Goal: Use online tool/utility: Utilize a website feature to perform a specific function

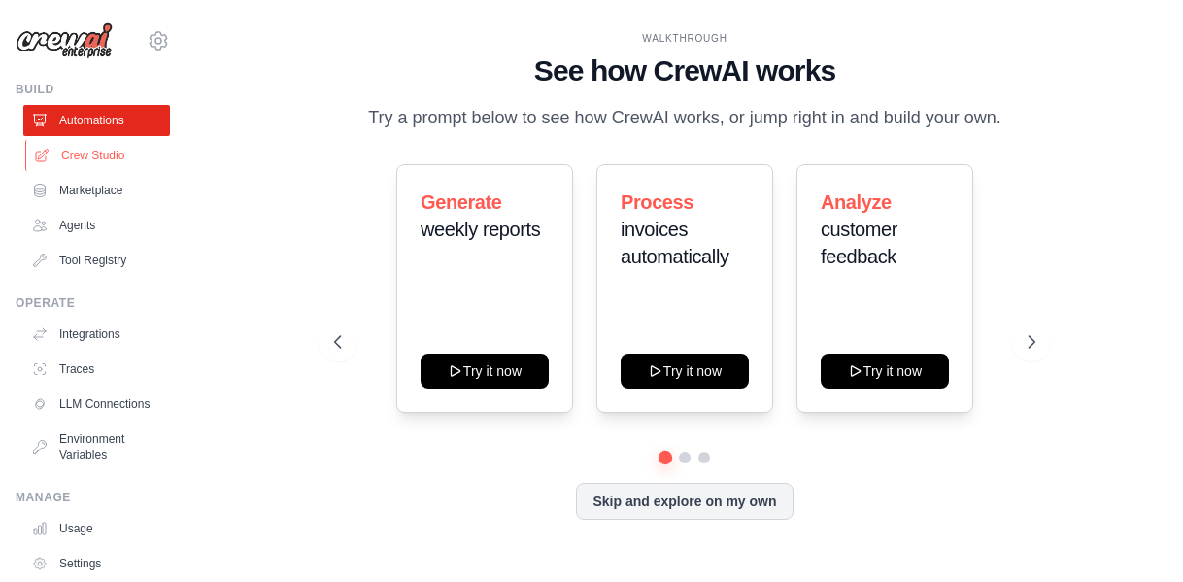
click at [108, 151] on link "Crew Studio" at bounding box center [98, 155] width 147 height 31
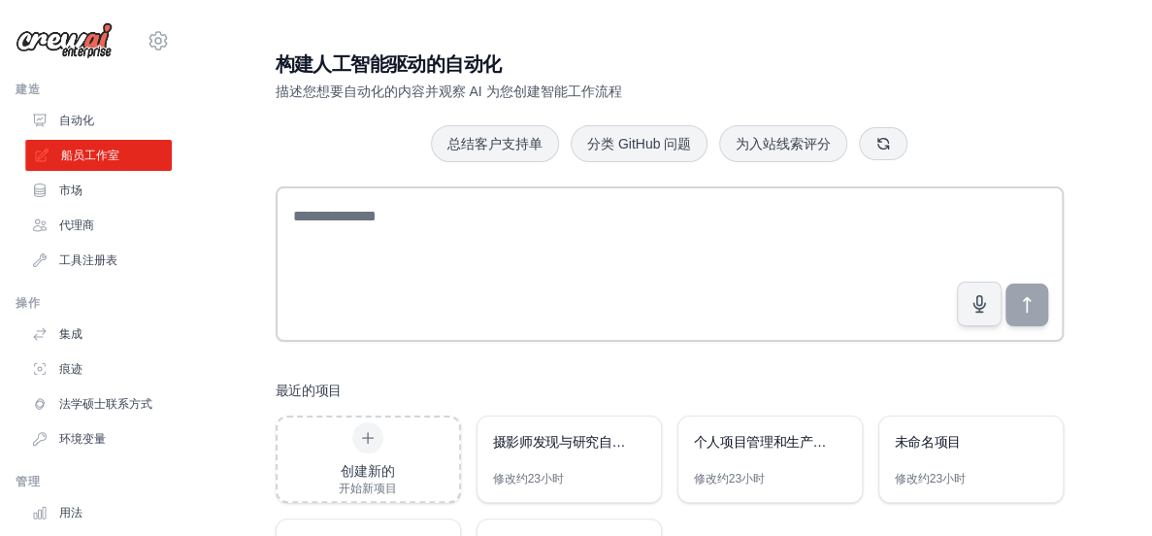
click at [98, 153] on font "船员工作室" at bounding box center [90, 156] width 58 height 14
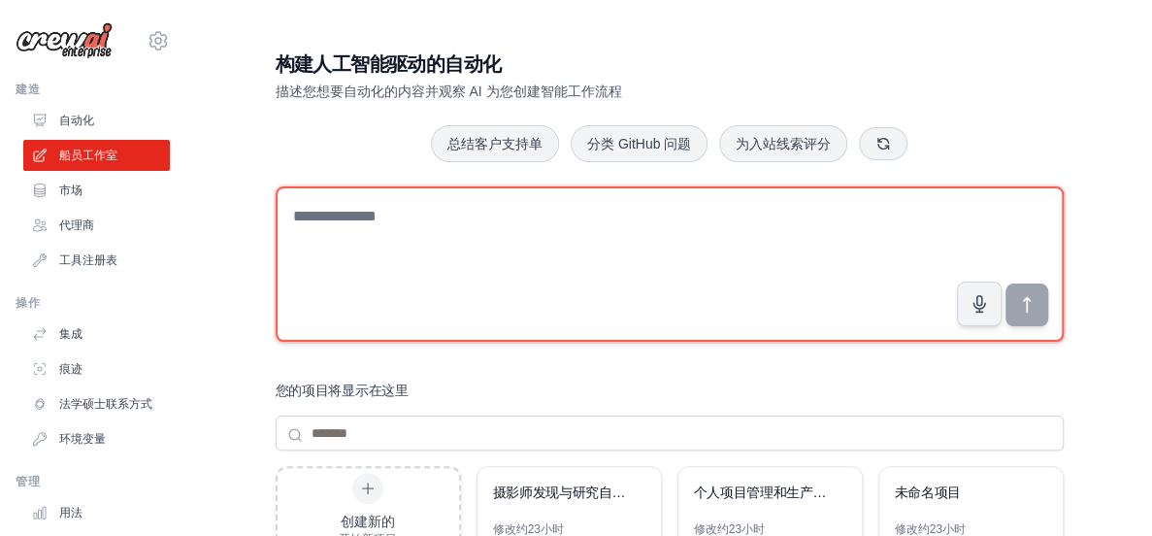
click at [520, 220] on textarea at bounding box center [670, 263] width 788 height 155
click at [321, 231] on textarea at bounding box center [670, 263] width 788 height 155
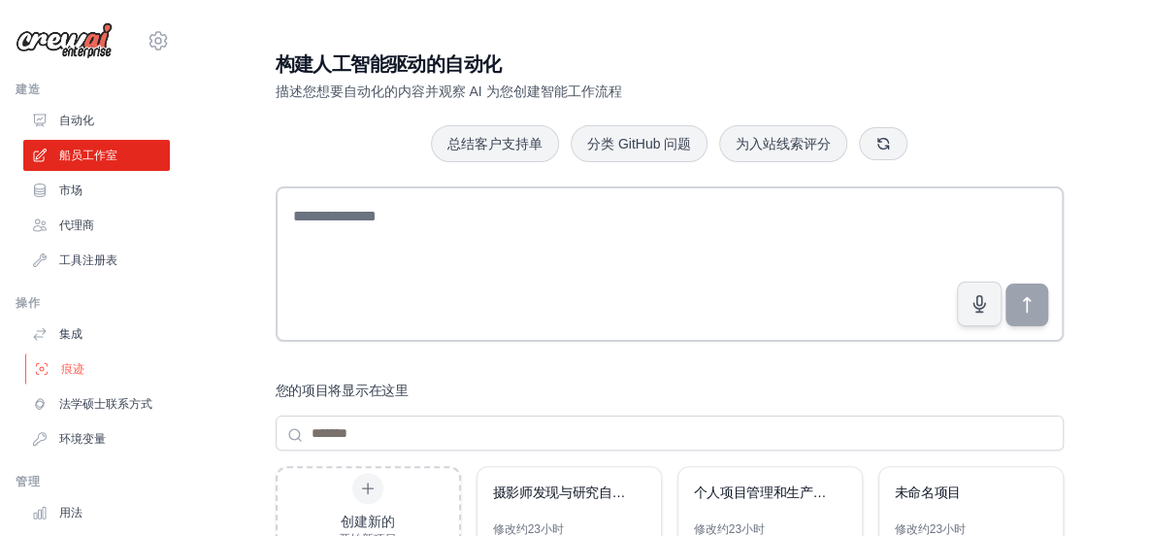
click at [78, 366] on font "痕迹" at bounding box center [72, 369] width 23 height 14
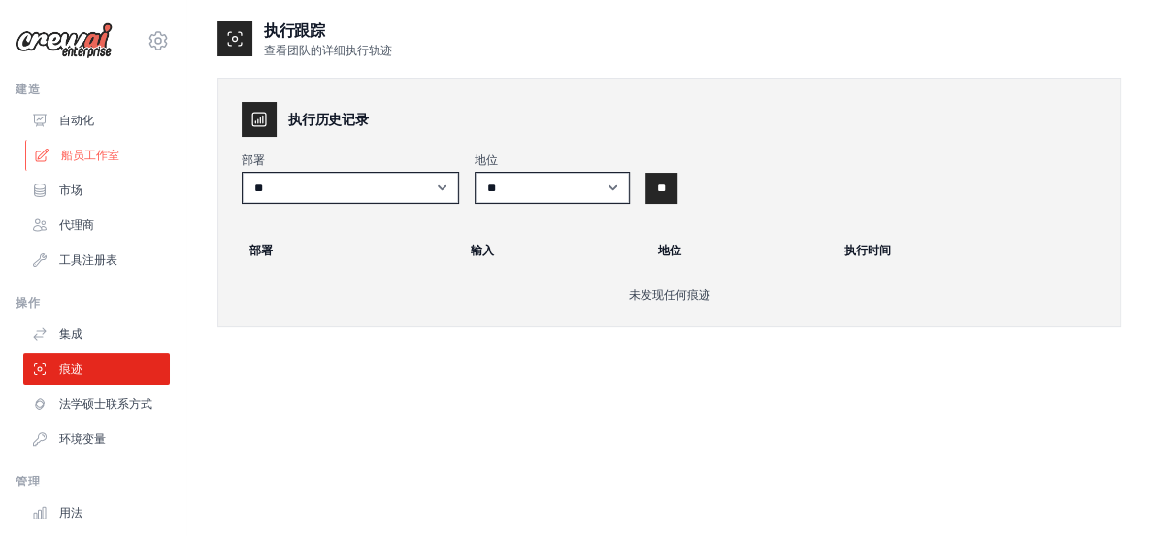
click at [85, 150] on font "船员工作室" at bounding box center [90, 156] width 58 height 14
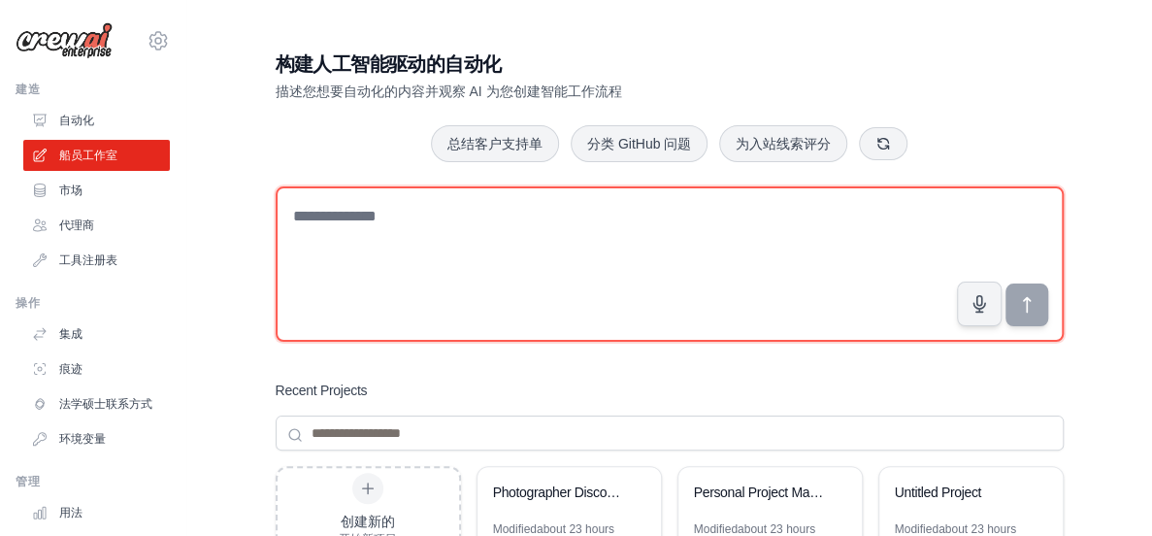
click at [375, 224] on textarea at bounding box center [670, 263] width 788 height 155
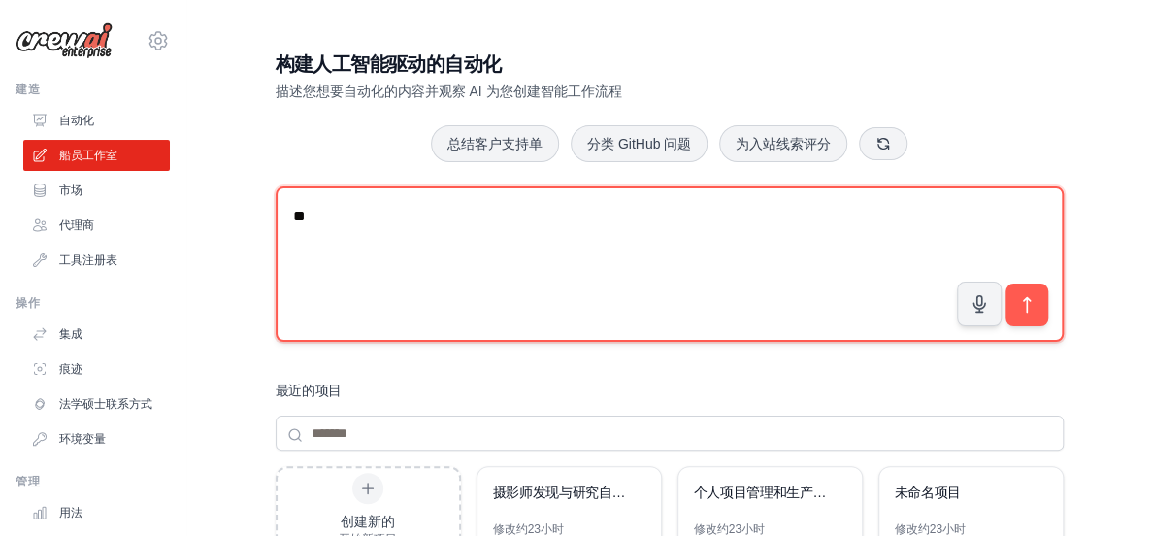
type textarea "*"
type textarea "**********"
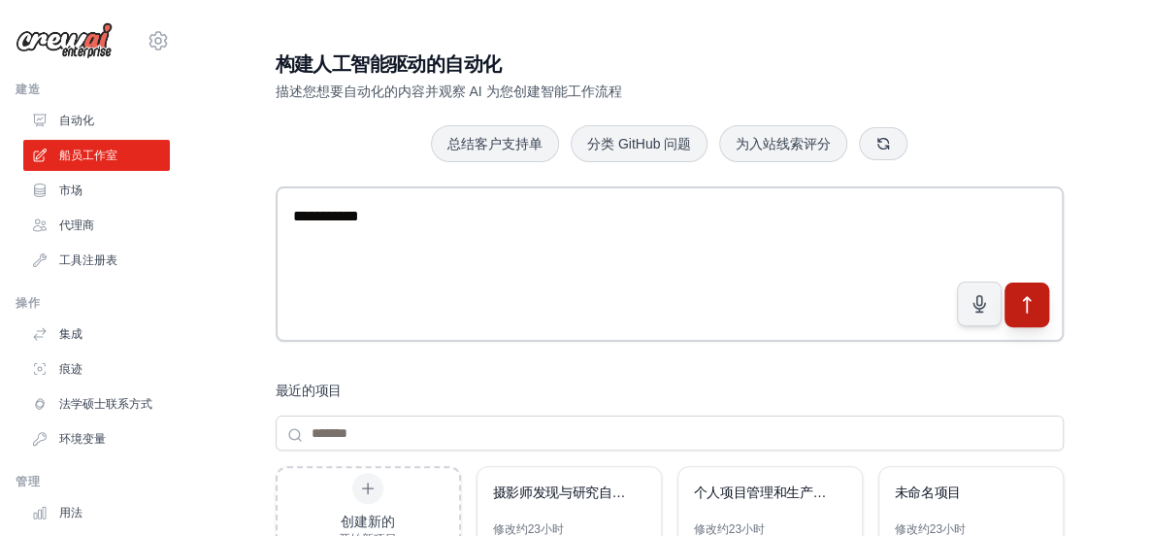
click at [1029, 312] on icon "submit" at bounding box center [1027, 305] width 20 height 20
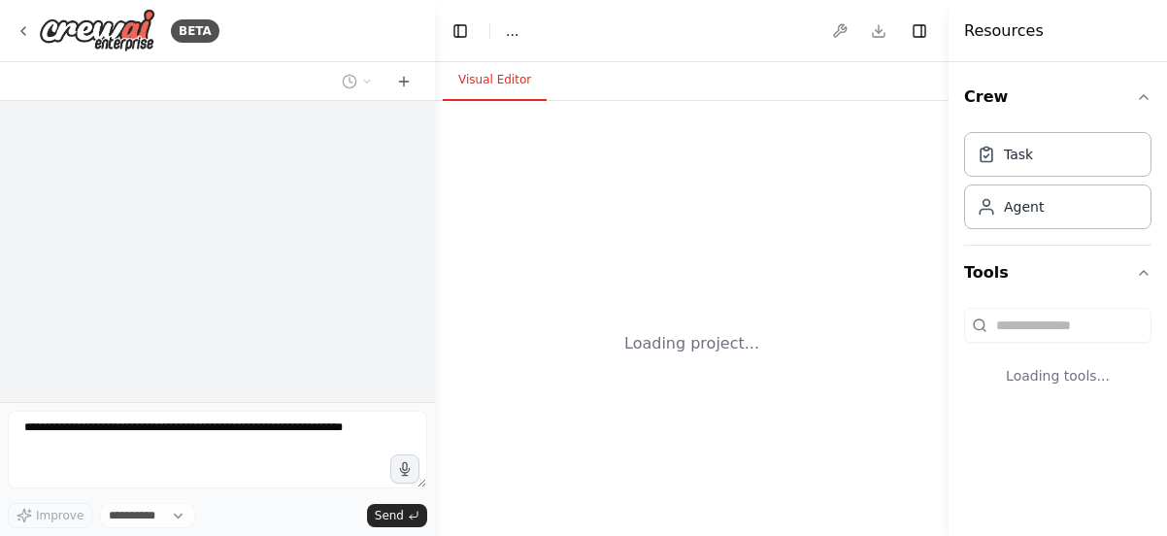
select select "****"
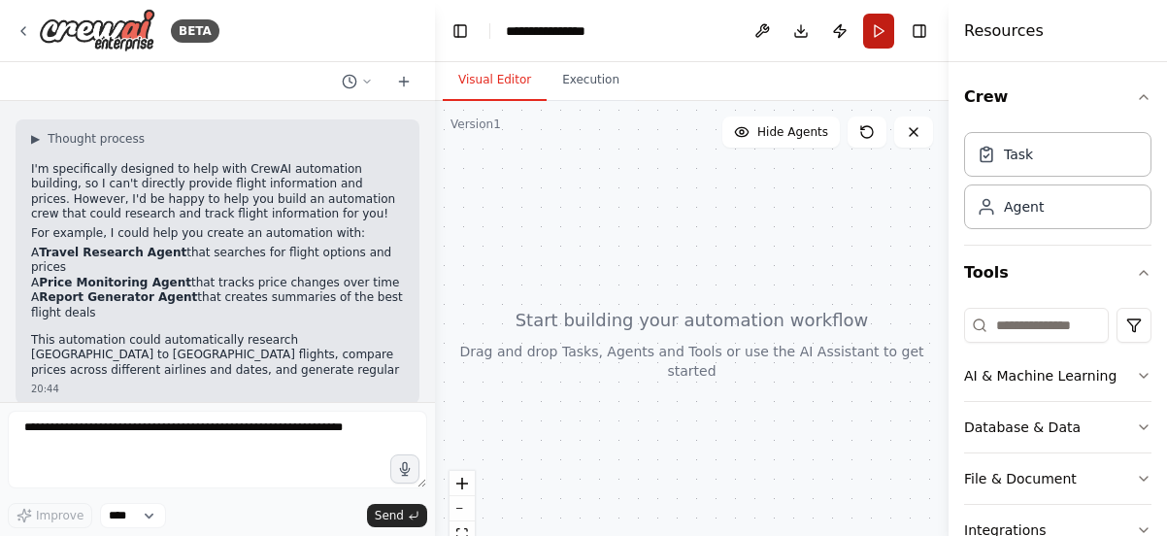
click at [871, 28] on button "Run" at bounding box center [878, 31] width 31 height 35
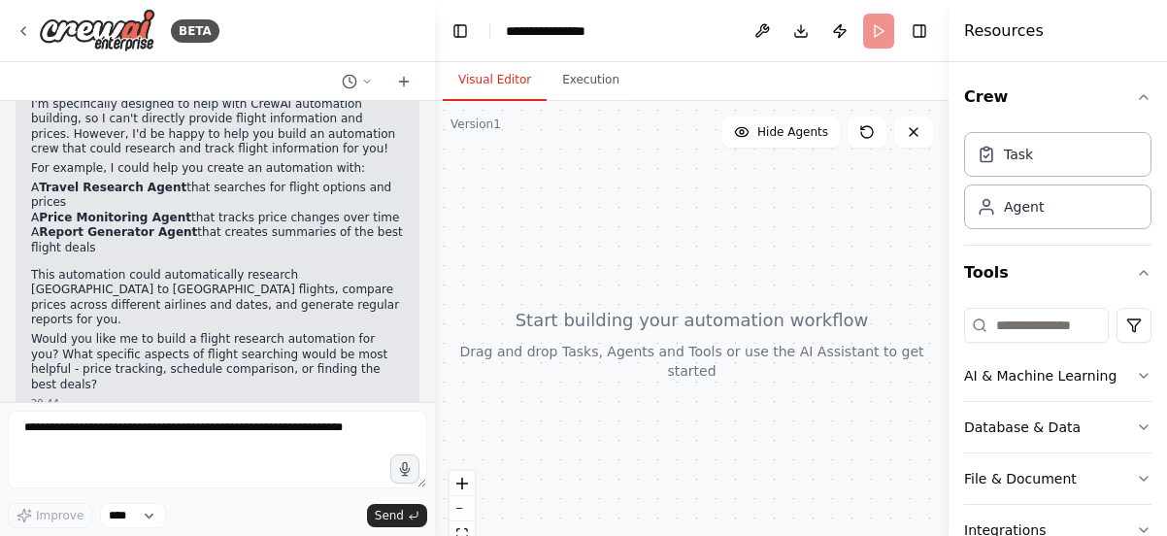
scroll to position [142, 0]
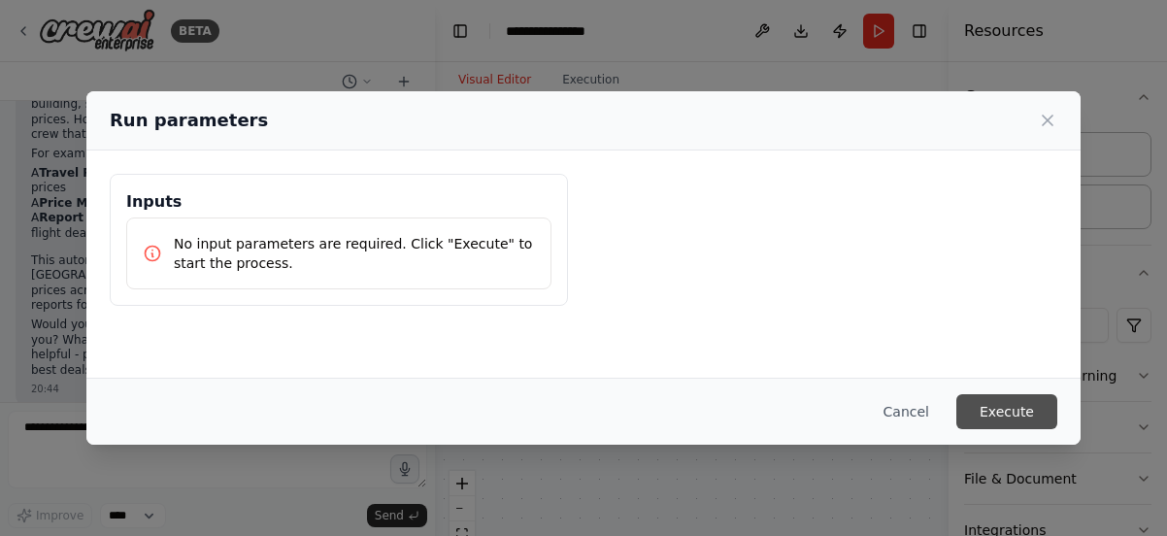
click at [1019, 417] on button "Execute" at bounding box center [1006, 411] width 101 height 35
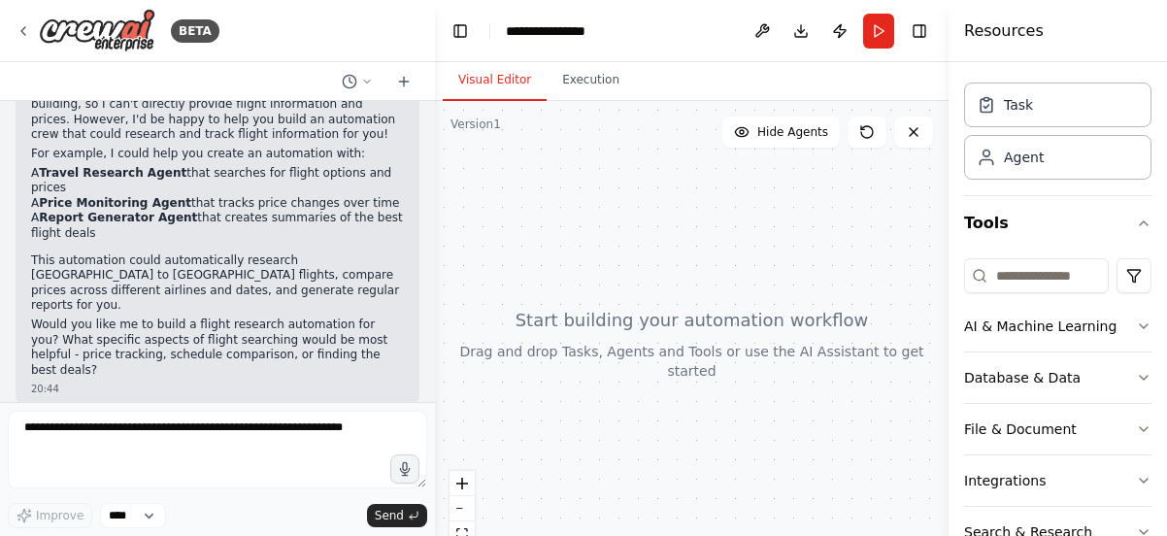
scroll to position [0, 0]
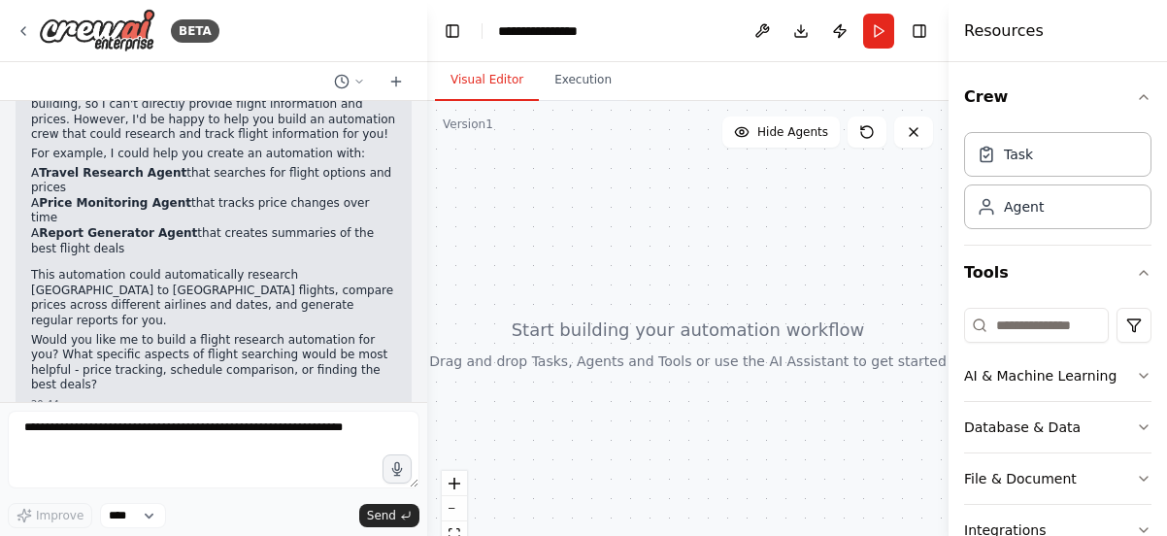
drag, startPoint x: 427, startPoint y: 265, endPoint x: 431, endPoint y: 285, distance: 20.8
click at [427, 293] on div "**********" at bounding box center [583, 268] width 1167 height 536
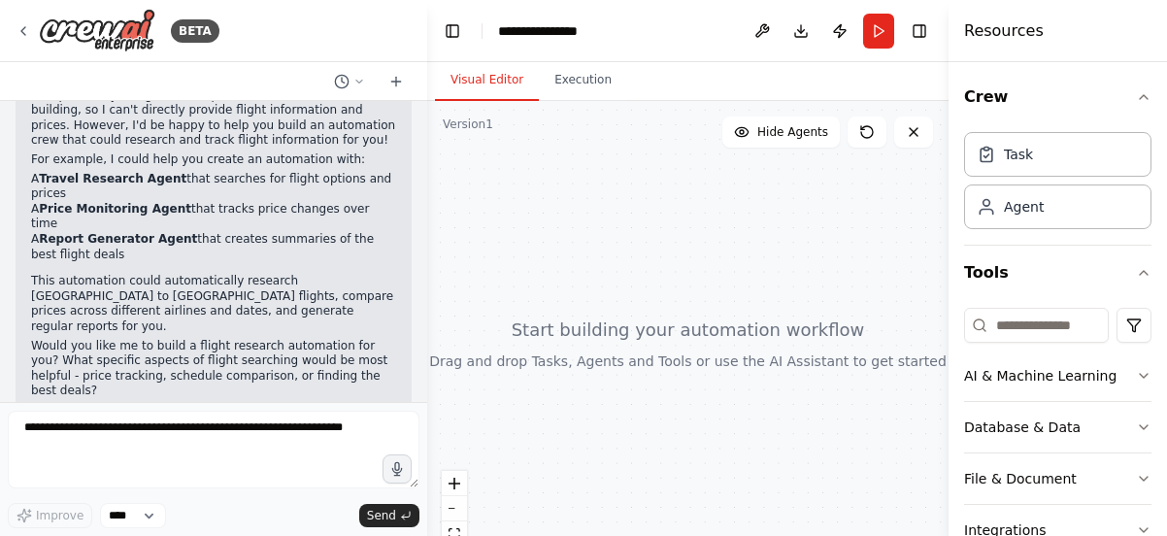
scroll to position [142, 0]
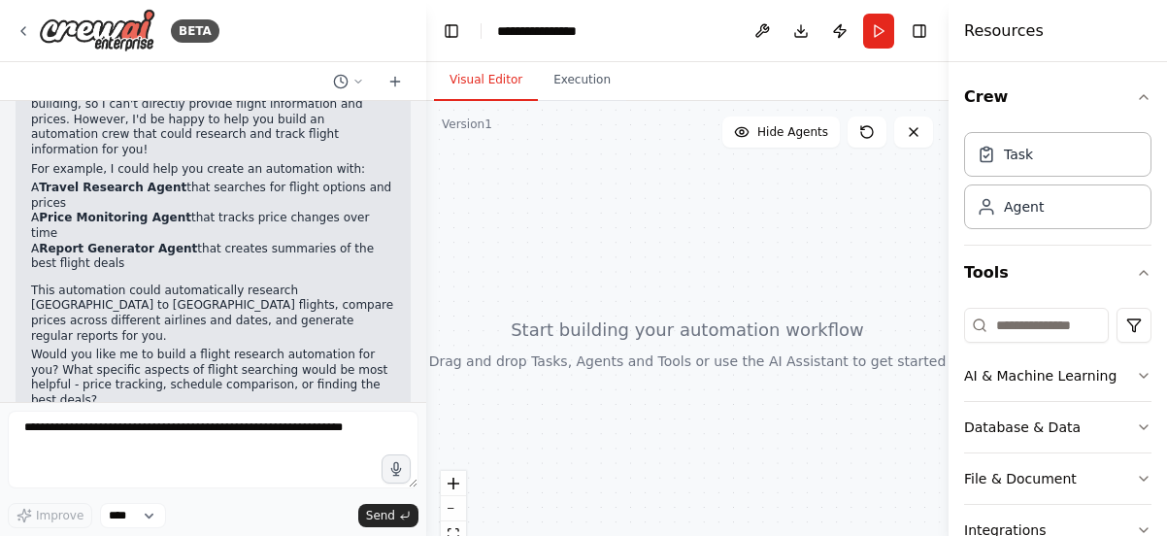
drag, startPoint x: 420, startPoint y: 283, endPoint x: 426, endPoint y: 205, distance: 77.9
click at [426, 205] on div "**********" at bounding box center [583, 268] width 1167 height 536
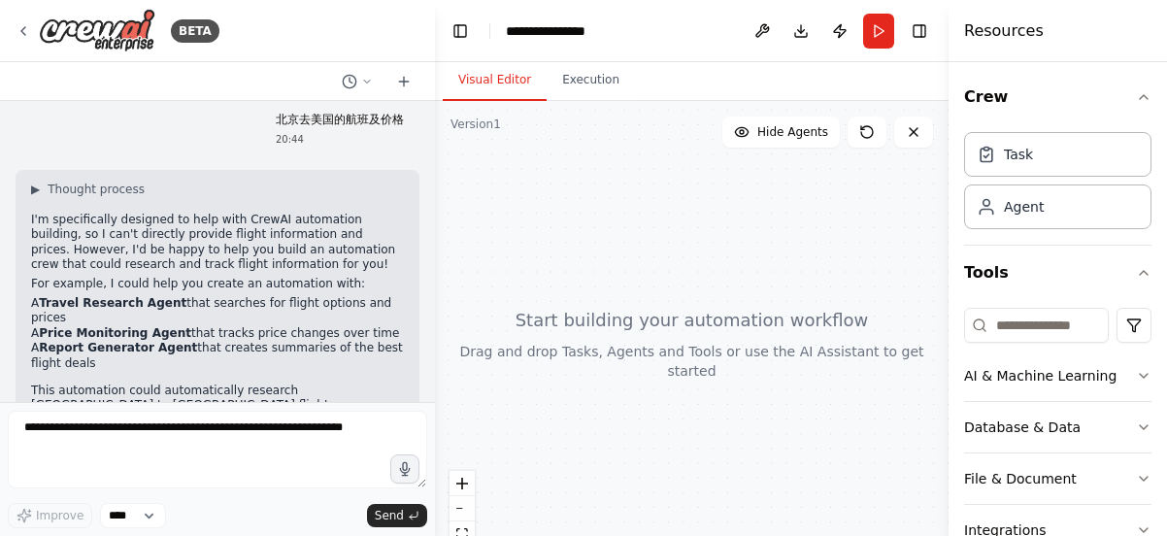
scroll to position [0, 0]
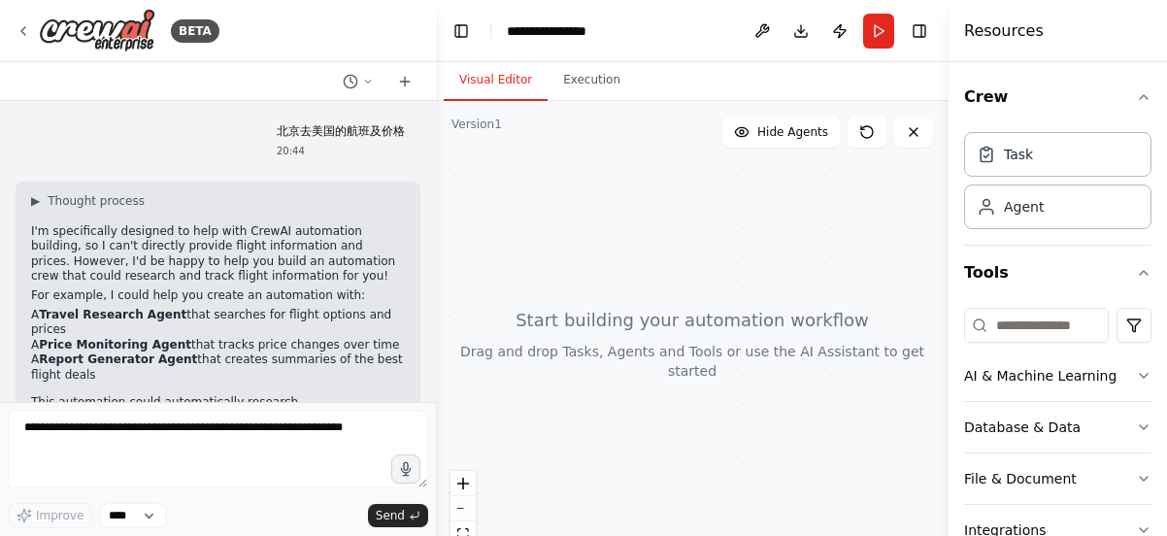
drag, startPoint x: 417, startPoint y: 284, endPoint x: 436, endPoint y: 171, distance: 115.1
click at [436, 171] on div "**********" at bounding box center [583, 268] width 1167 height 536
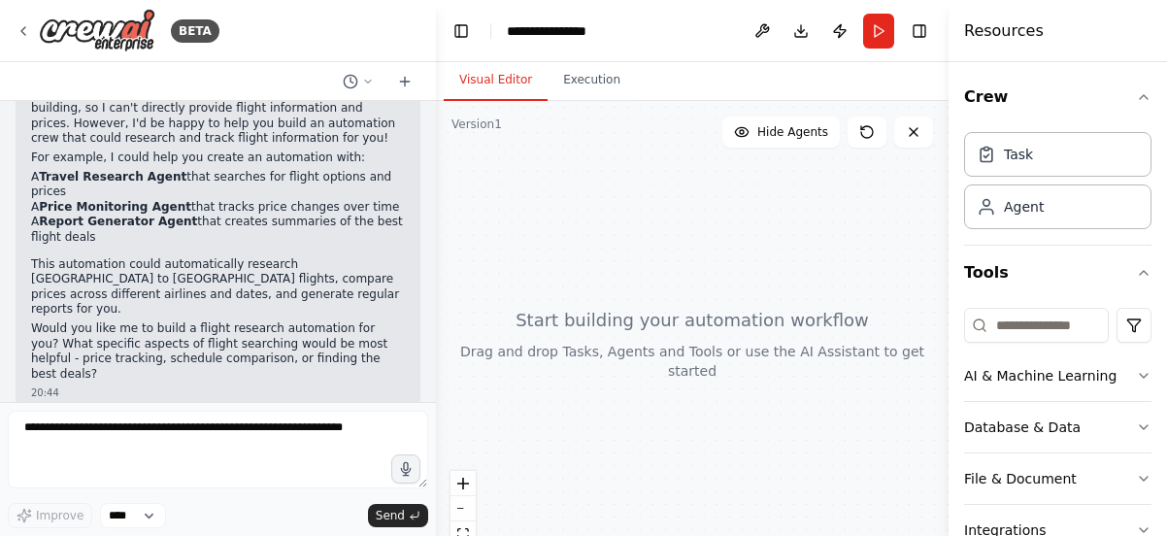
scroll to position [142, 0]
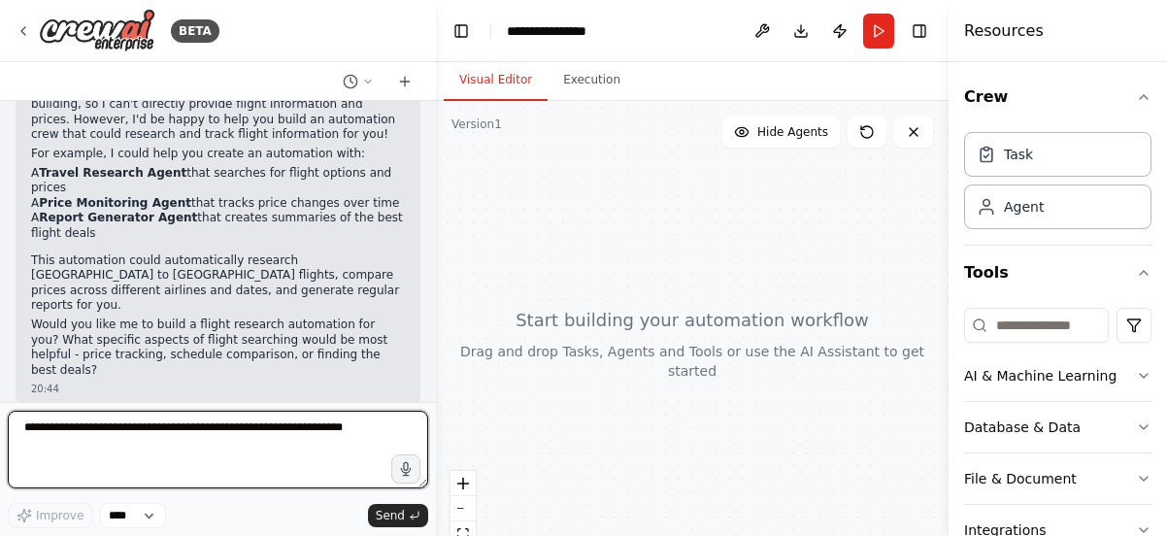
click at [133, 450] on textarea at bounding box center [218, 450] width 420 height 78
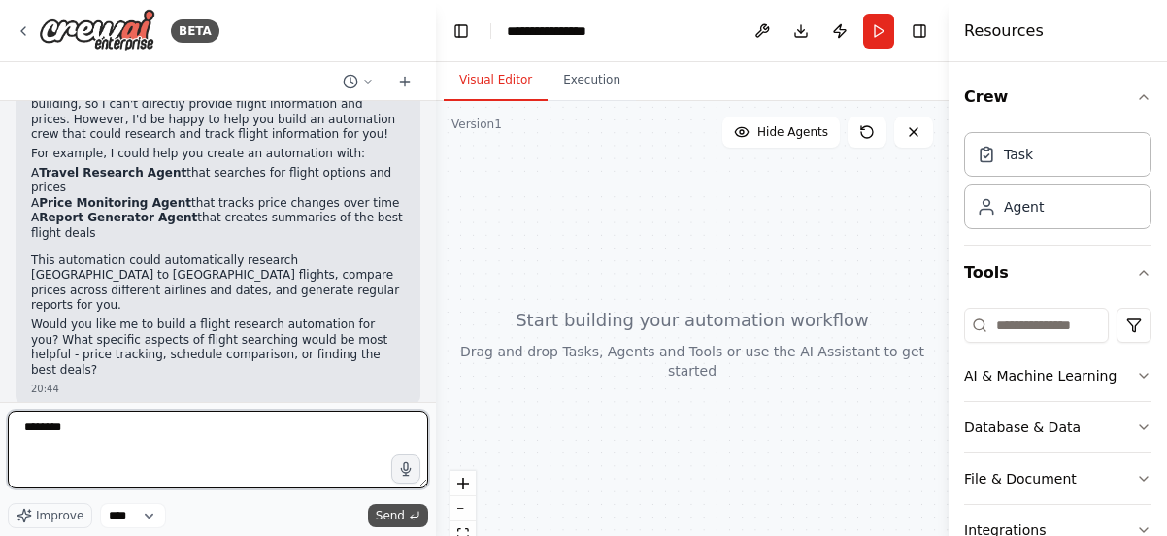
type textarea "********"
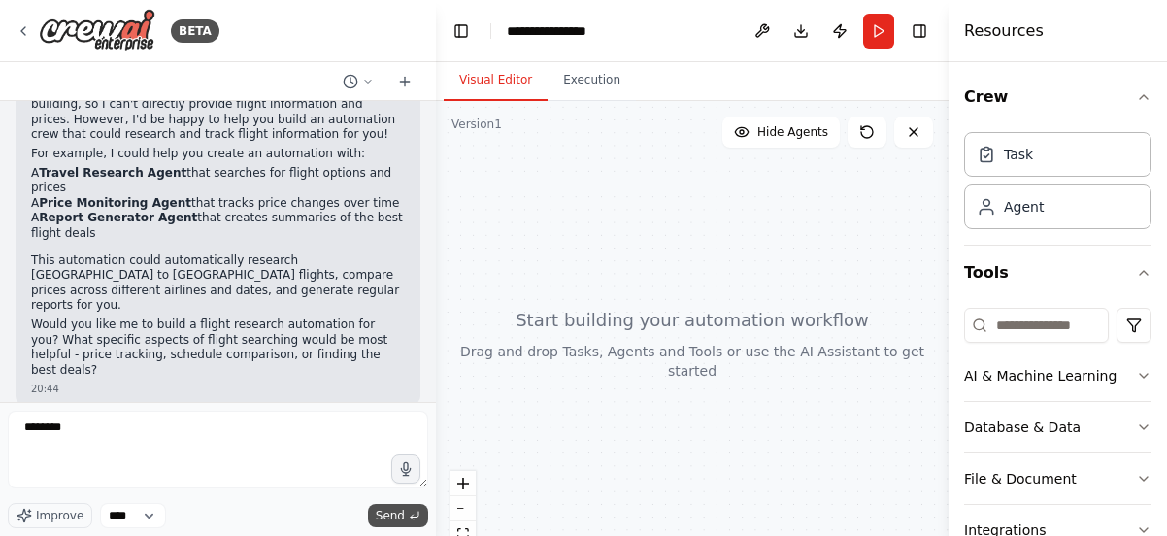
click at [394, 512] on span "Send" at bounding box center [390, 516] width 29 height 16
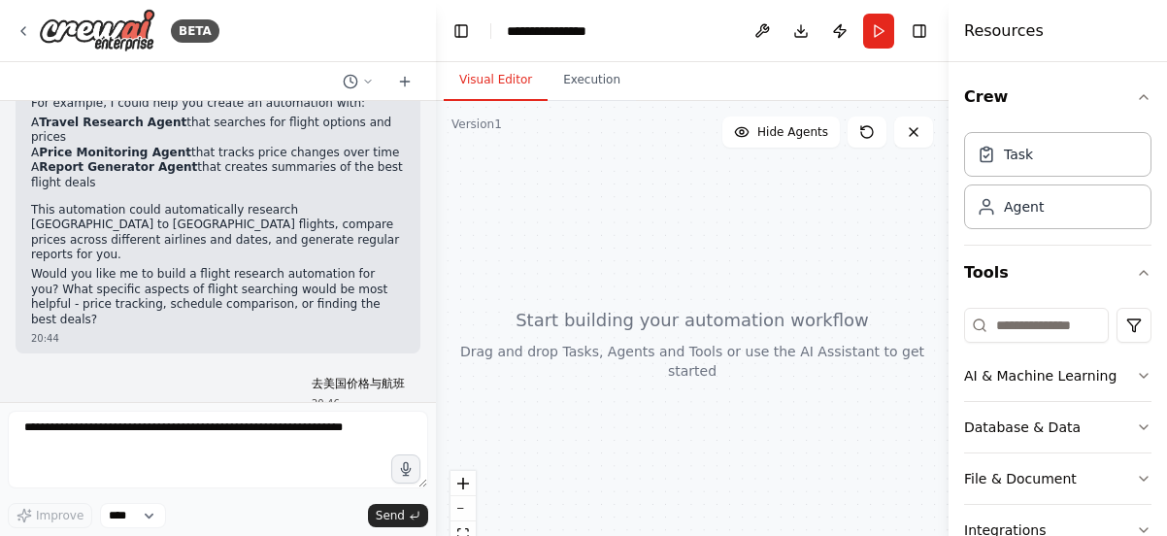
scroll to position [257, 0]
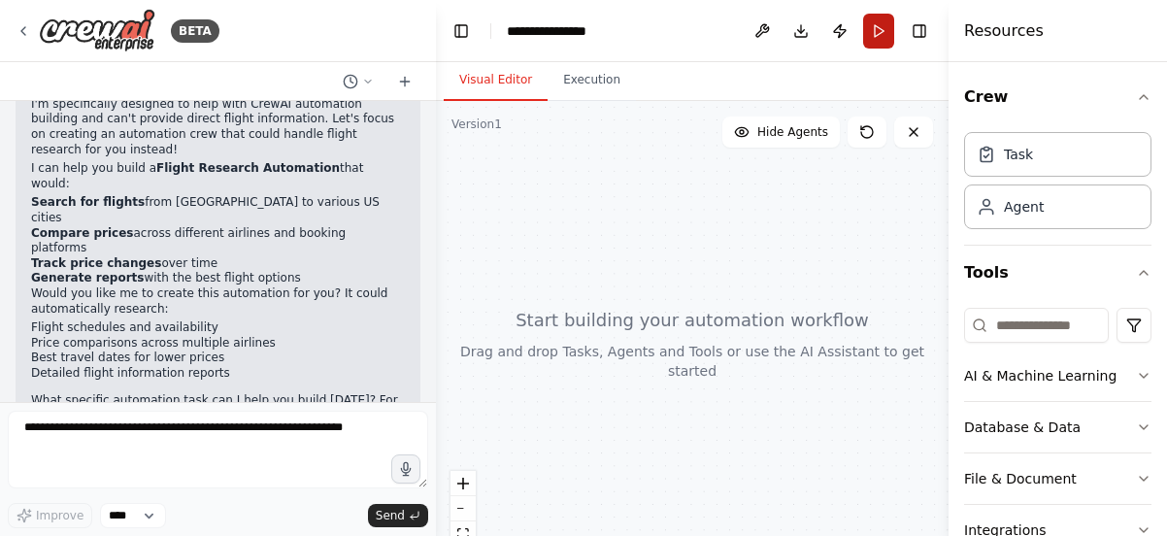
click at [880, 34] on button "Run" at bounding box center [878, 31] width 31 height 35
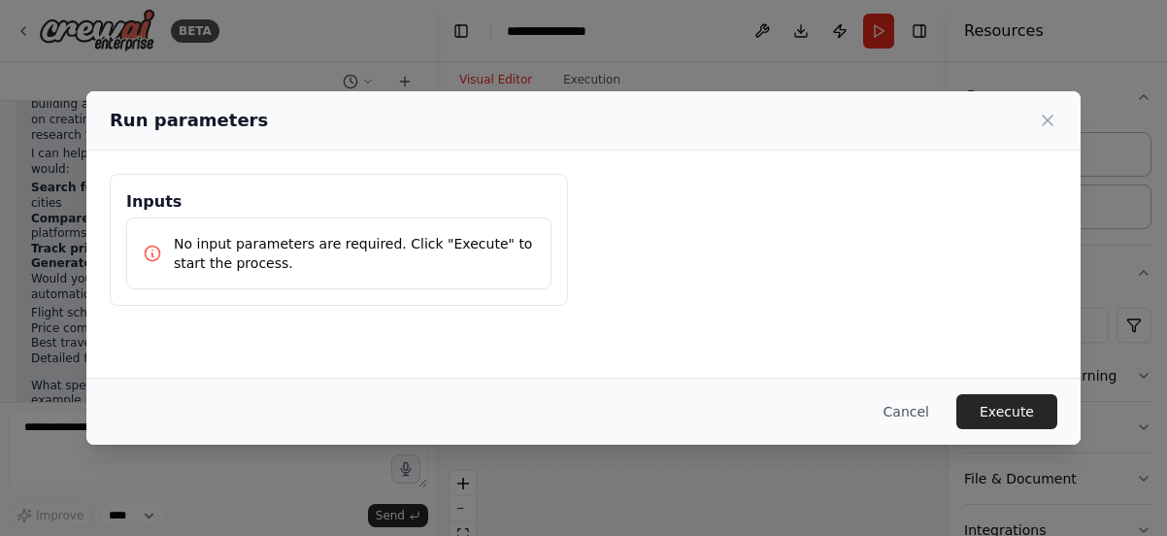
click at [1028, 409] on button "Execute" at bounding box center [1006, 411] width 101 height 35
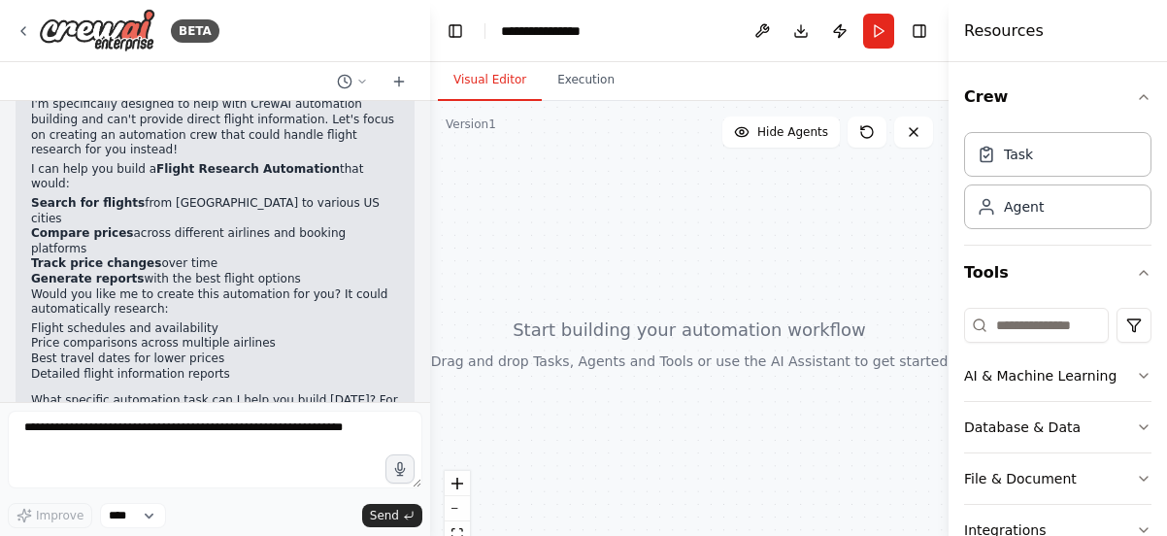
drag, startPoint x: 430, startPoint y: 348, endPoint x: 417, endPoint y: 331, distance: 20.8
click at [429, 315] on div "BETA 北京去美国的航班及价格 20:44 ▶ Thought process I'm specifically designed to help with…" at bounding box center [583, 268] width 1167 height 536
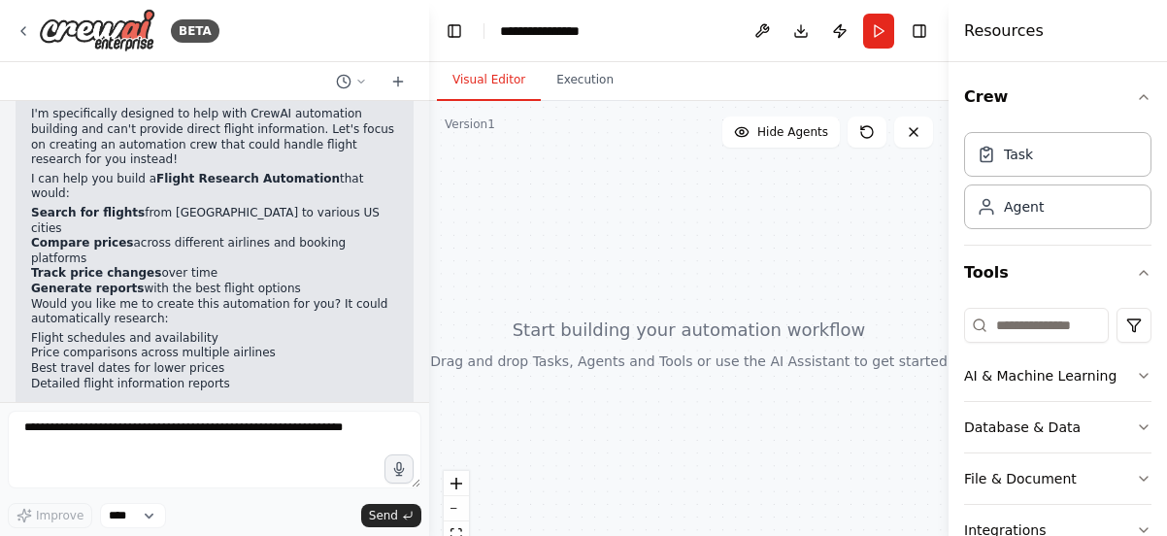
scroll to position [618, 0]
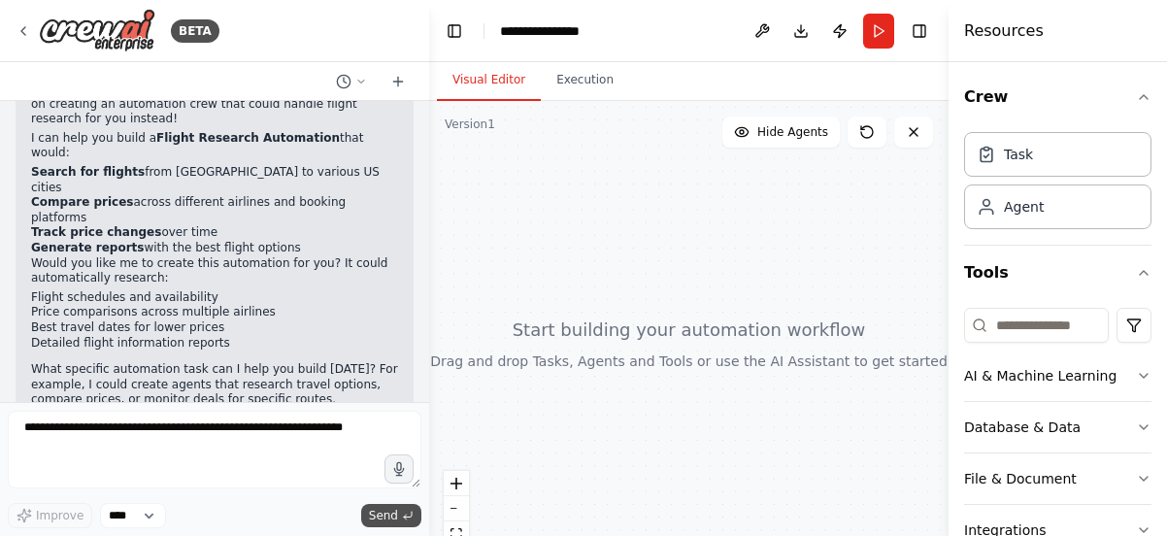
click at [375, 523] on button "Send" at bounding box center [391, 515] width 60 height 23
drag, startPoint x: 421, startPoint y: 339, endPoint x: 928, endPoint y: 73, distance: 572.4
click at [431, 321] on div "BETA 北京去美国的航班及价格 20:44 ▶ Thought process I'm specifically designed to help with…" at bounding box center [583, 268] width 1167 height 536
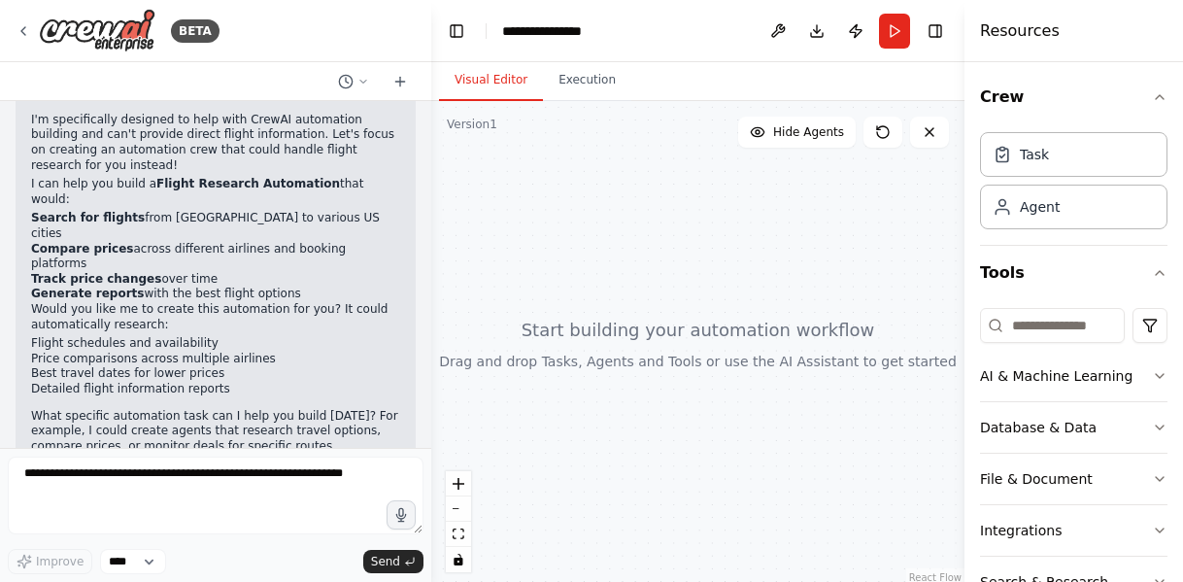
scroll to position [602, 0]
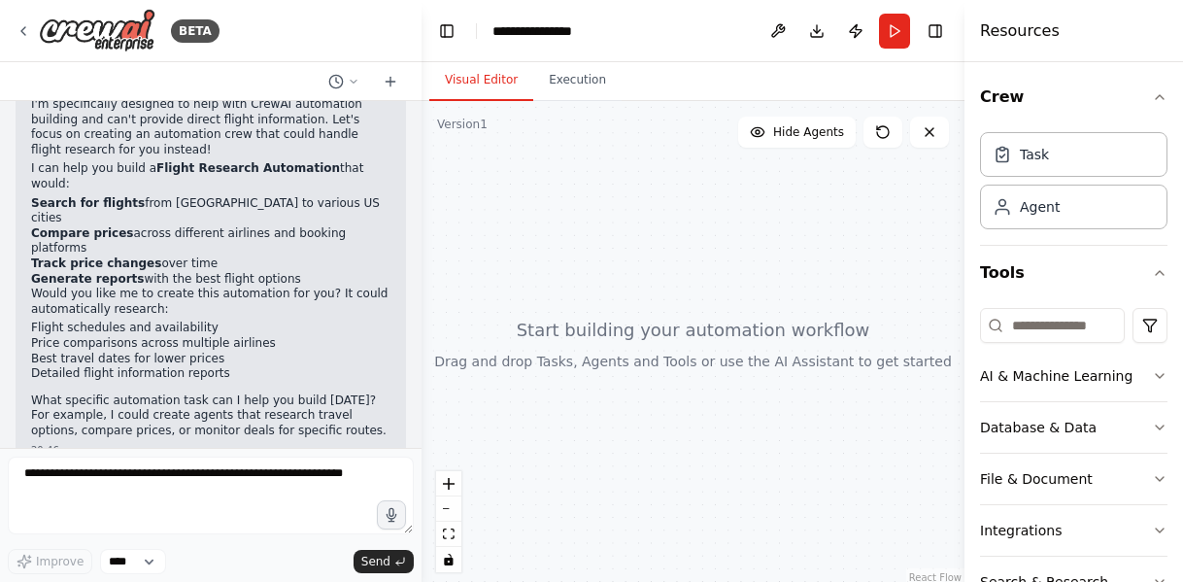
drag, startPoint x: 425, startPoint y: 379, endPoint x: 421, endPoint y: 399, distance: 20.8
click at [421, 399] on div "BETA 北京去美国的航班及价格 20:44 ▶ Thought process I'm specifically designed to help with…" at bounding box center [591, 291] width 1183 height 582
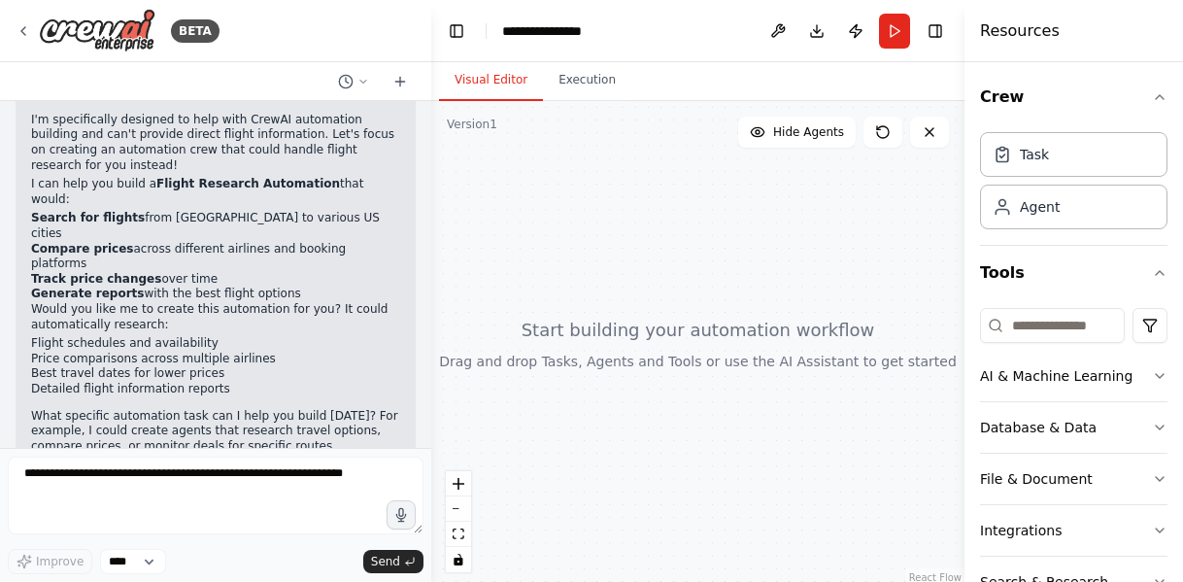
scroll to position [541, 0]
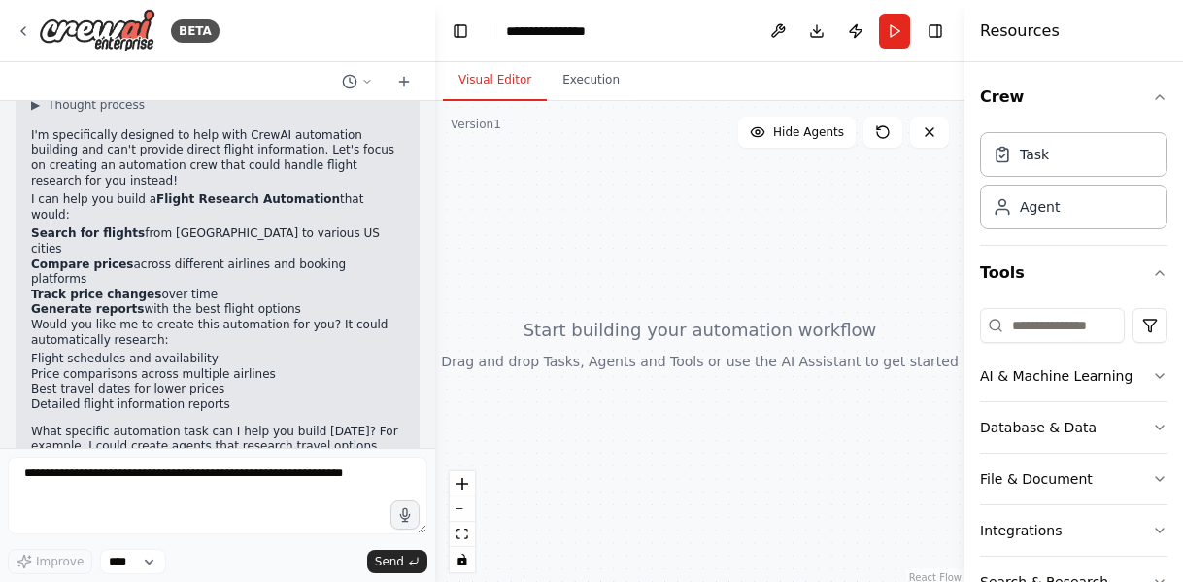
drag, startPoint x: 416, startPoint y: 395, endPoint x: 429, endPoint y: 237, distance: 158.8
click at [437, 217] on div "BETA 北京去美国的航班及价格 20:44 ▶ Thought process I'm specifically designed to help with…" at bounding box center [591, 291] width 1183 height 582
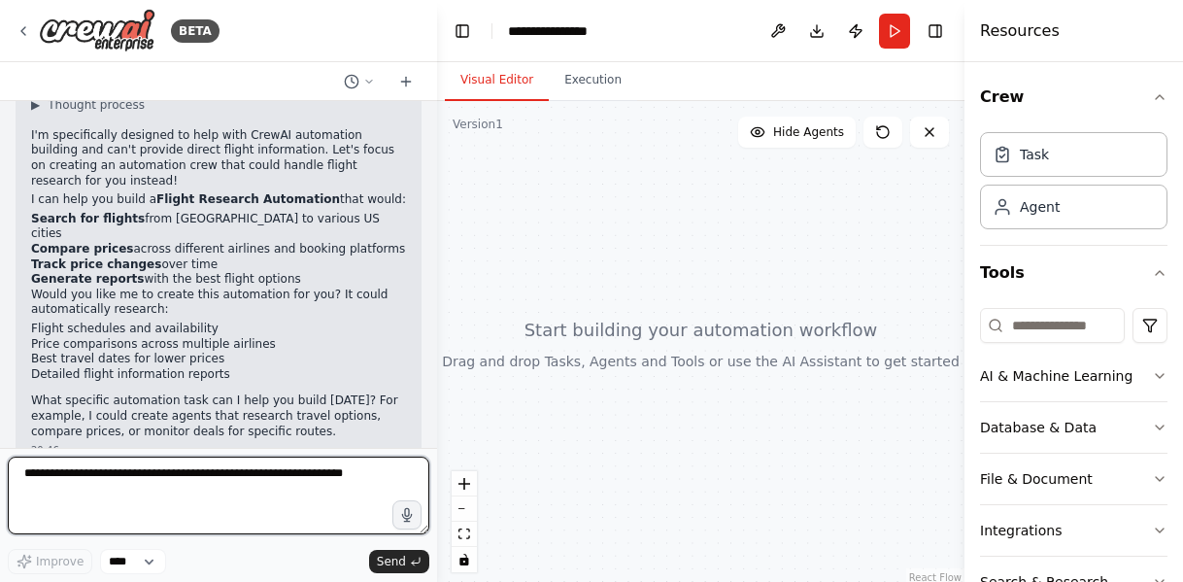
click at [217, 500] on textarea at bounding box center [218, 495] width 421 height 78
click at [82, 492] on textarea at bounding box center [218, 495] width 421 height 78
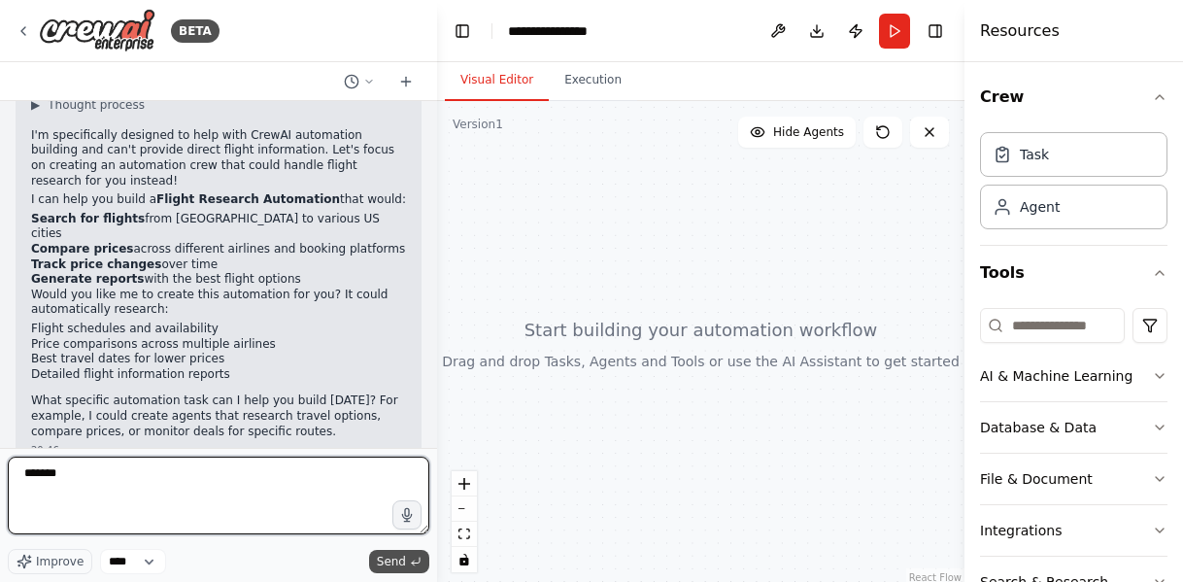
type textarea "*******"
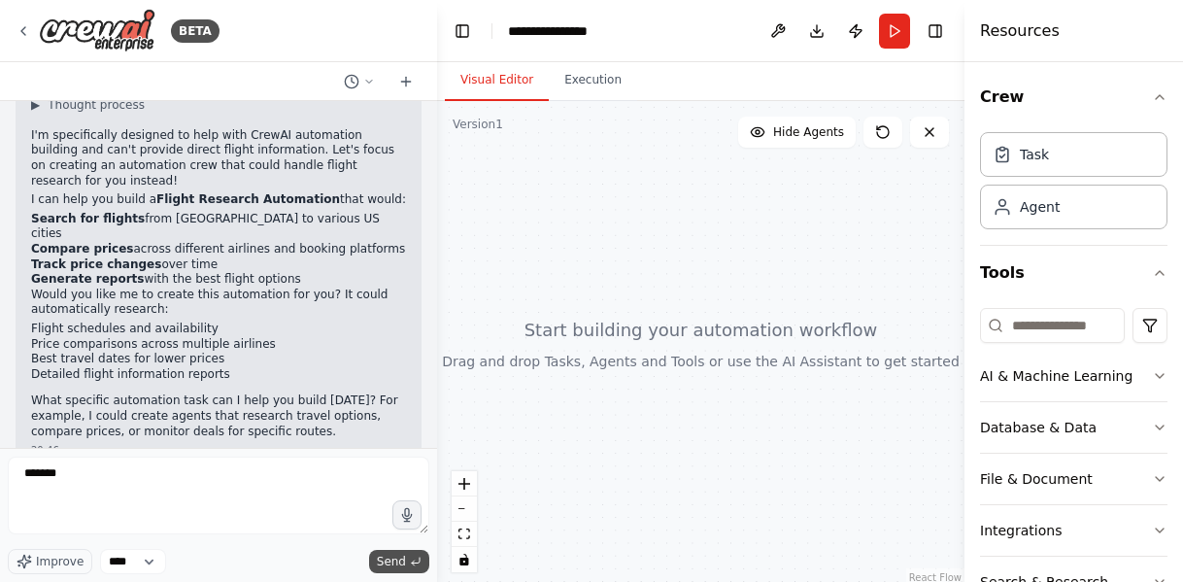
drag, startPoint x: 407, startPoint y: 560, endPoint x: 390, endPoint y: 560, distance: 16.5
click at [407, 535] on button "Send" at bounding box center [399, 561] width 60 height 23
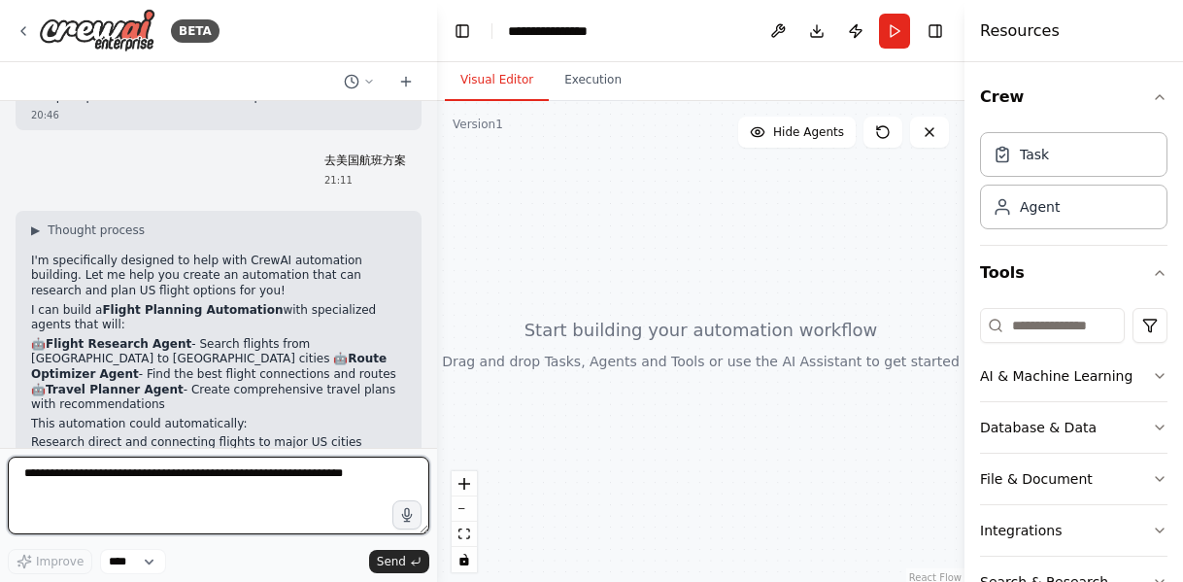
scroll to position [1070, 0]
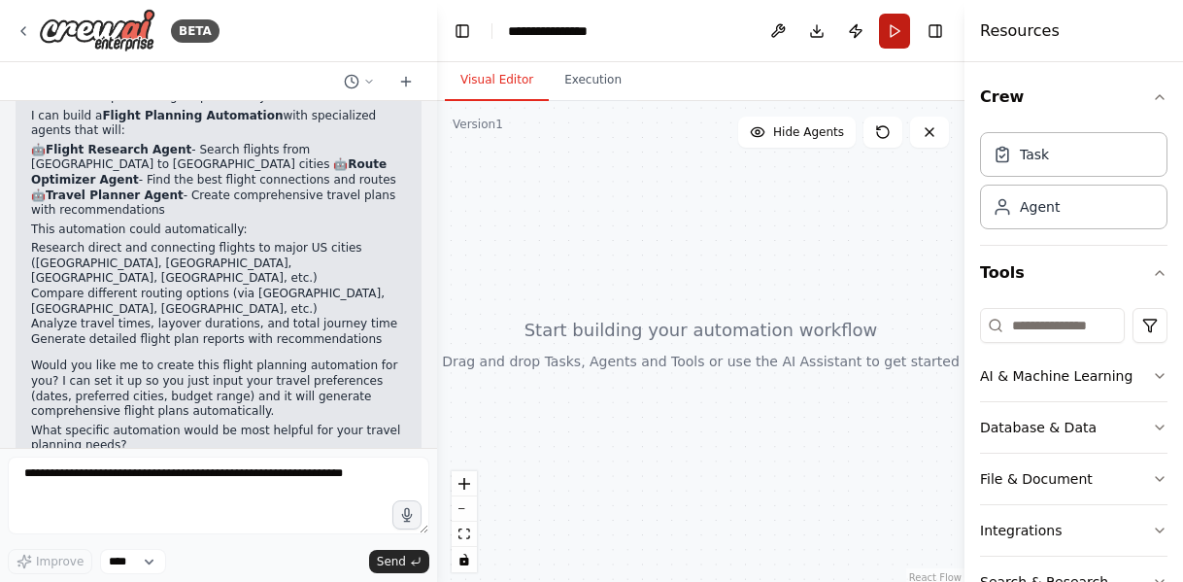
click at [893, 32] on button "Run" at bounding box center [894, 31] width 31 height 35
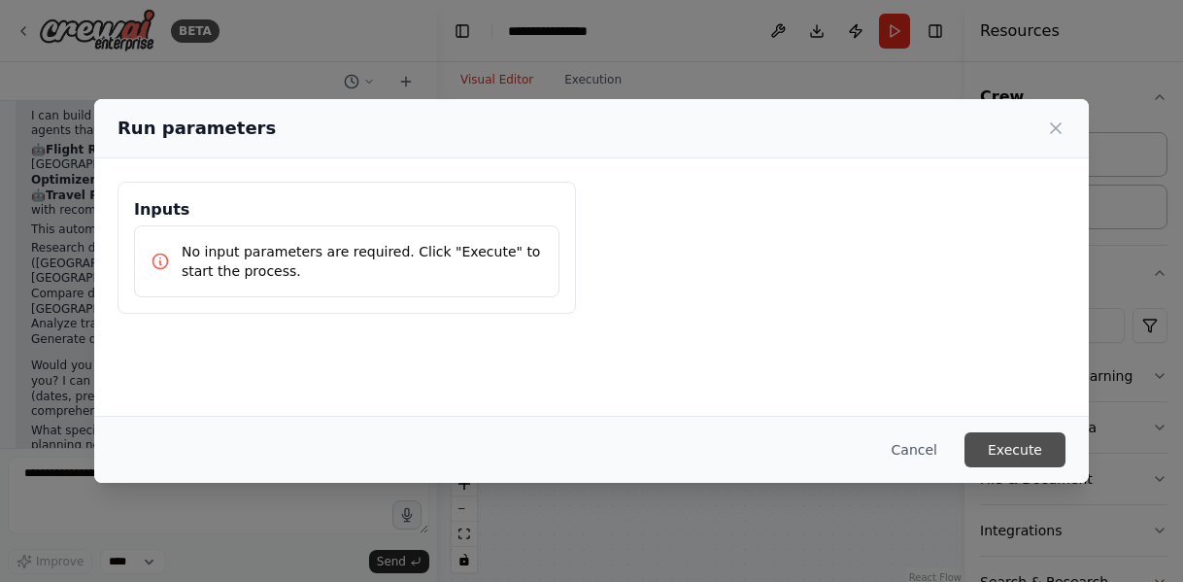
click at [1005, 449] on button "Execute" at bounding box center [1014, 449] width 101 height 35
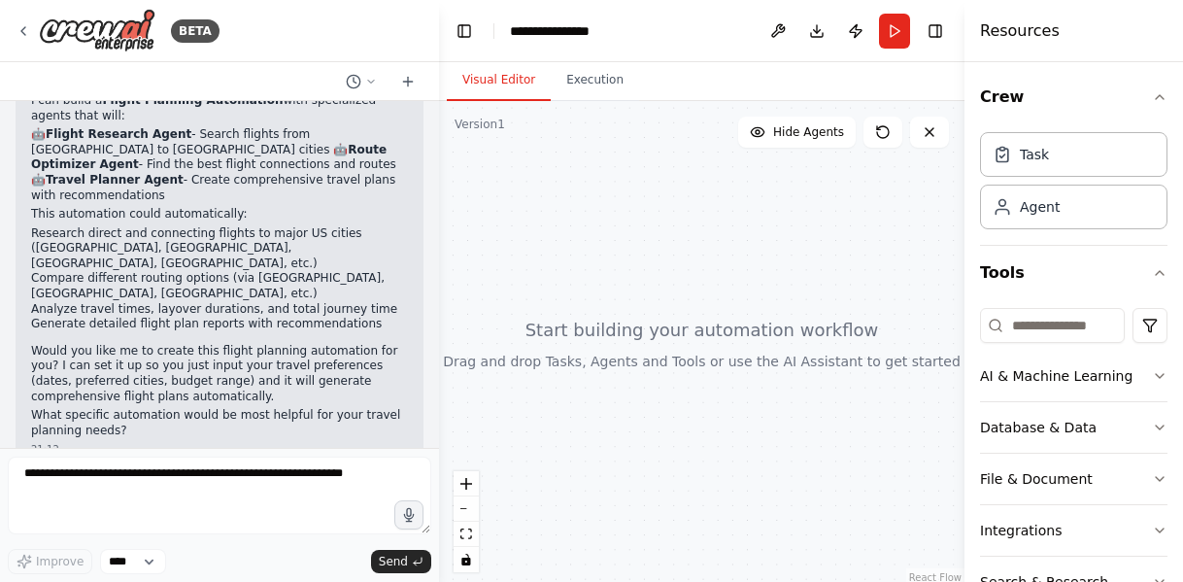
scroll to position [1054, 0]
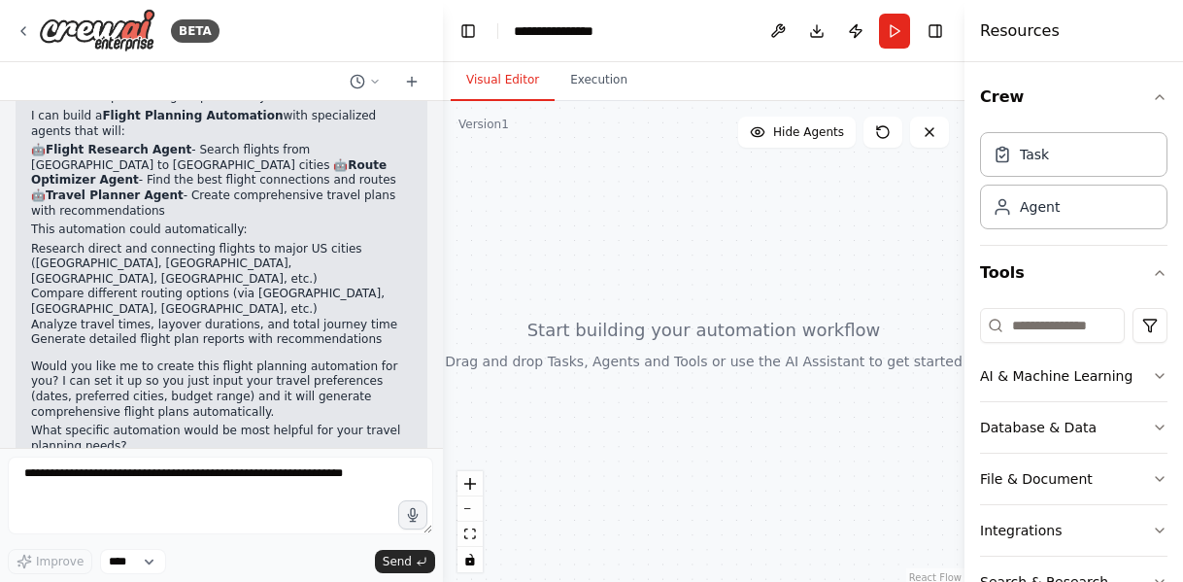
drag, startPoint x: 429, startPoint y: 390, endPoint x: 443, endPoint y: 170, distance: 220.8
click at [443, 170] on div "BETA 北京去美国的航班及价格 20:44 ▶ Thought process I'm specifically designed to help with…" at bounding box center [591, 291] width 1183 height 582
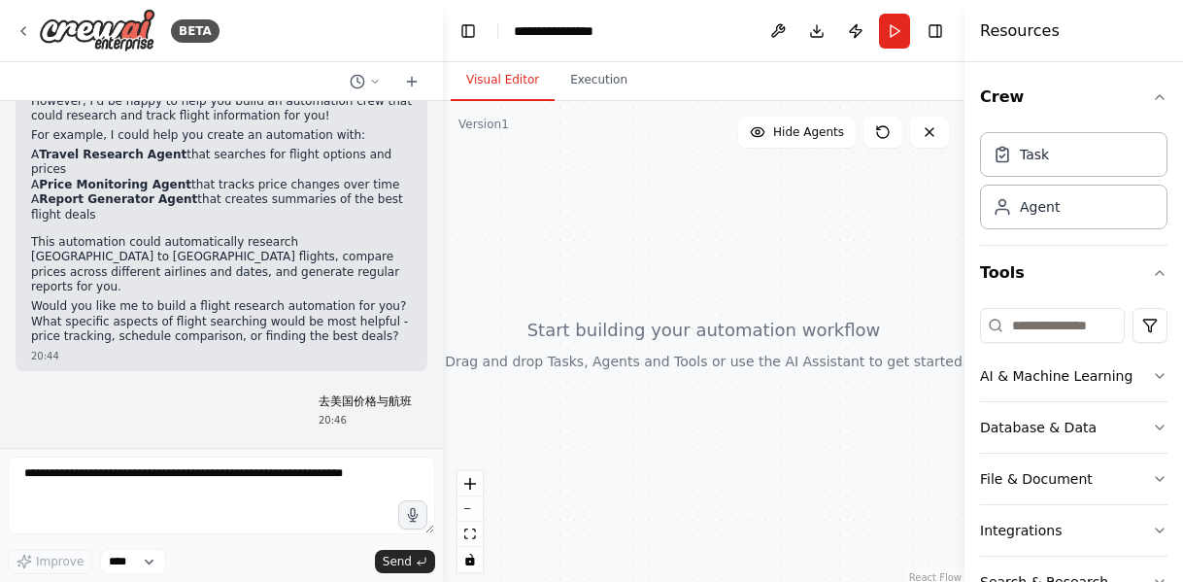
scroll to position [0, 0]
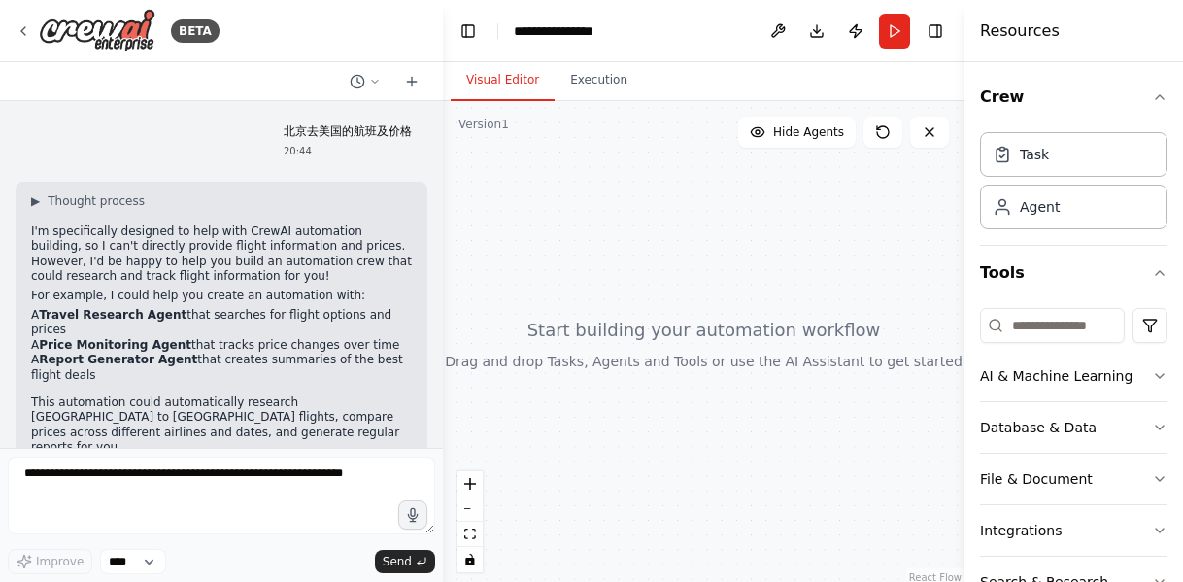
click at [576, 244] on div at bounding box center [703, 343] width 521 height 485
